Goal: Information Seeking & Learning: Learn about a topic

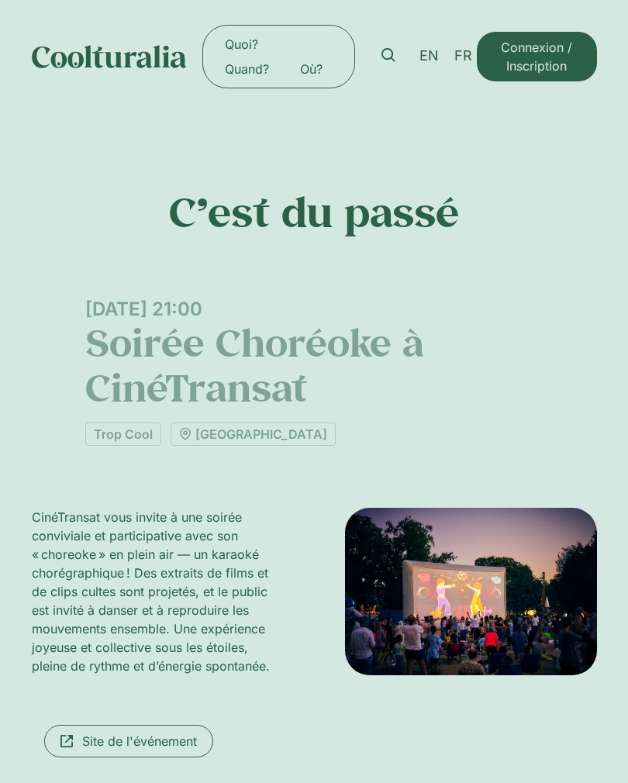
click at [327, 70] on link "Où?" at bounding box center [310, 69] width 53 height 25
click at [256, 68] on link "Quand?" at bounding box center [246, 69] width 75 height 25
click at [256, 35] on link "Quoi?" at bounding box center [241, 44] width 64 height 25
click at [257, 40] on link "Quoi?" at bounding box center [241, 44] width 64 height 25
click at [396, 65] on link at bounding box center [388, 55] width 36 height 36
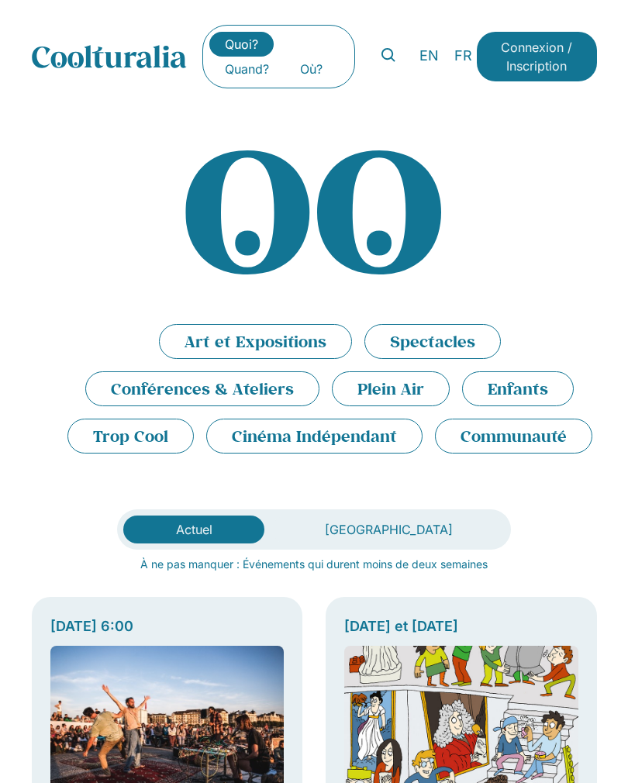
click at [314, 77] on link "Où?" at bounding box center [310, 69] width 53 height 25
click at [255, 73] on link "Quand?" at bounding box center [246, 69] width 75 height 25
click at [395, 67] on link at bounding box center [388, 55] width 36 height 36
click at [382, 52] on icon at bounding box center [388, 55] width 14 height 14
click at [390, 53] on icon at bounding box center [388, 55] width 14 height 14
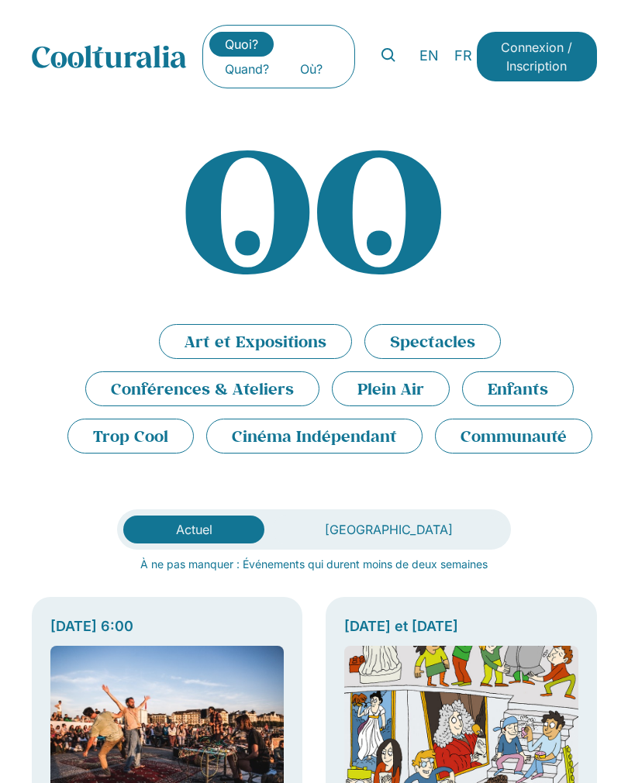
click at [390, 56] on icon at bounding box center [388, 55] width 14 height 14
click at [401, 54] on link at bounding box center [388, 55] width 36 height 36
click at [231, 60] on link "Quand?" at bounding box center [246, 69] width 75 height 25
click at [257, 43] on link "Quoi?" at bounding box center [241, 44] width 64 height 25
click at [267, 64] on link "Quand?" at bounding box center [246, 69] width 75 height 25
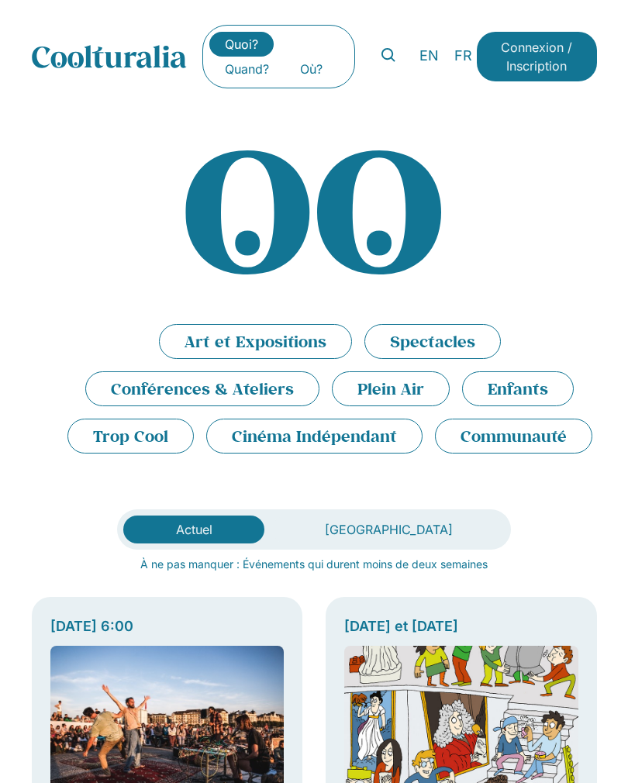
click at [260, 65] on link "Quand?" at bounding box center [246, 69] width 75 height 25
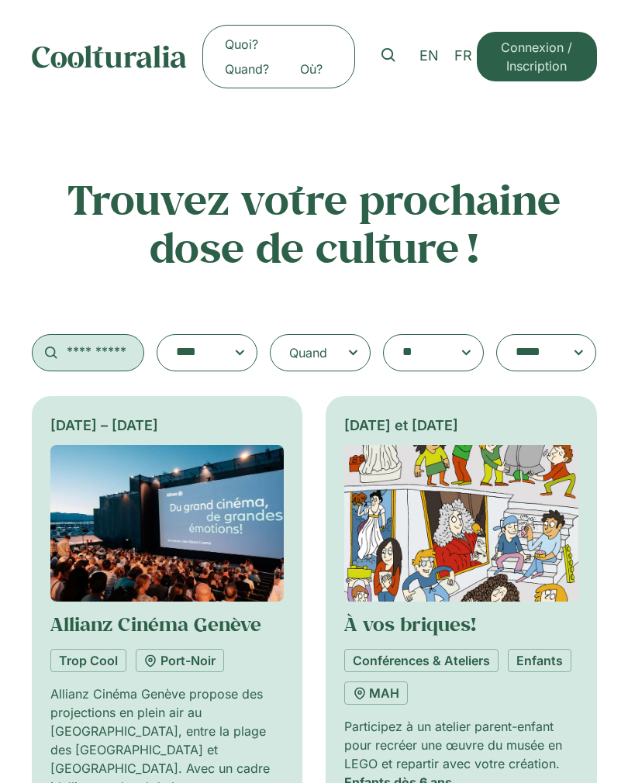
click at [84, 351] on input "text" at bounding box center [88, 352] width 113 height 37
